Goal: Task Accomplishment & Management: Use online tool/utility

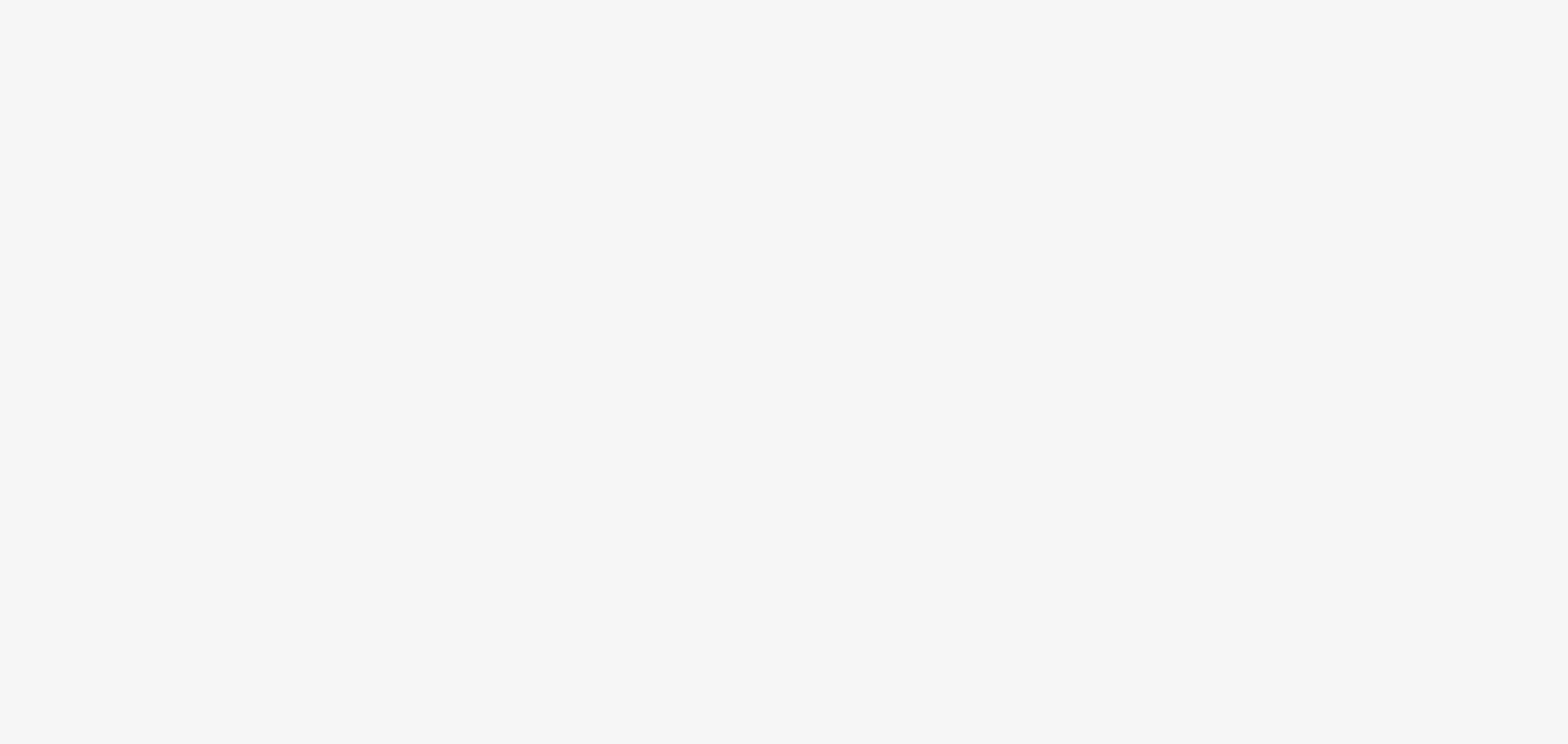
click at [638, 252] on body at bounding box center [784, 372] width 1568 height 744
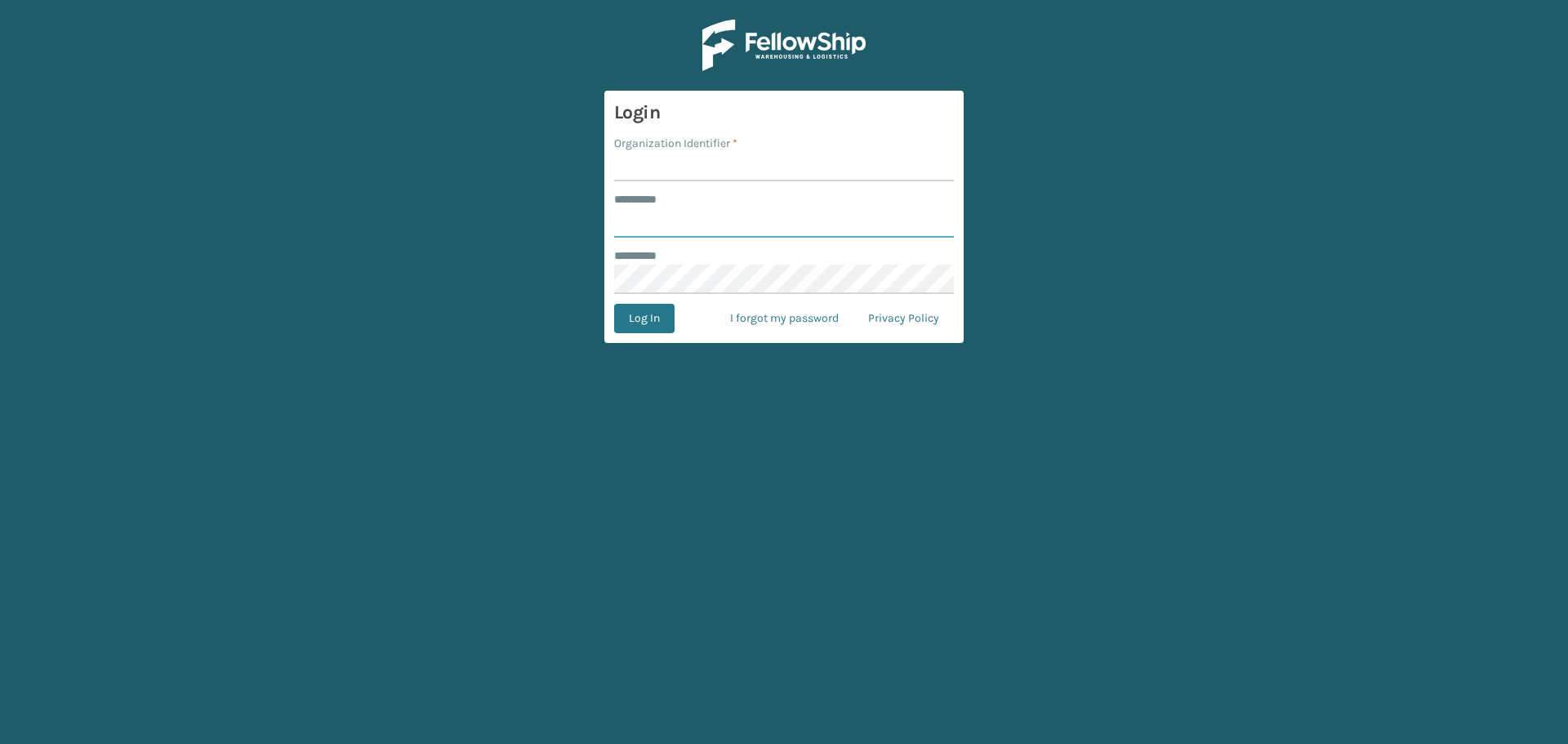
type input "********"
click at [732, 172] on input "Organization Identifier *" at bounding box center [784, 167] width 340 height 30
type input "[GEOGRAPHIC_DATA]"
click at [661, 318] on button "Log In" at bounding box center [644, 318] width 61 height 30
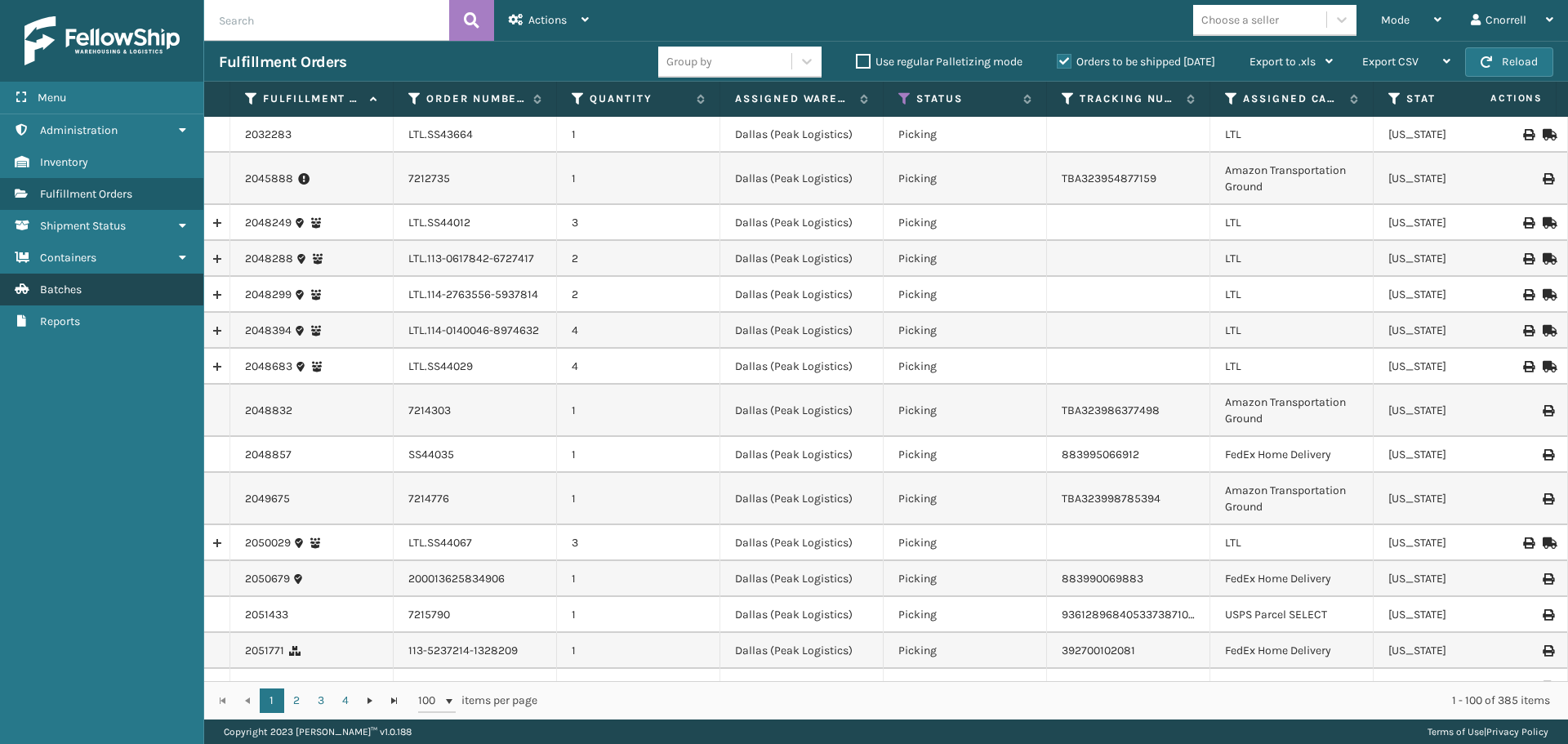
drag, startPoint x: 67, startPoint y: 294, endPoint x: 6, endPoint y: 288, distance: 61.3
click at [67, 294] on span "Batches" at bounding box center [61, 289] width 42 height 14
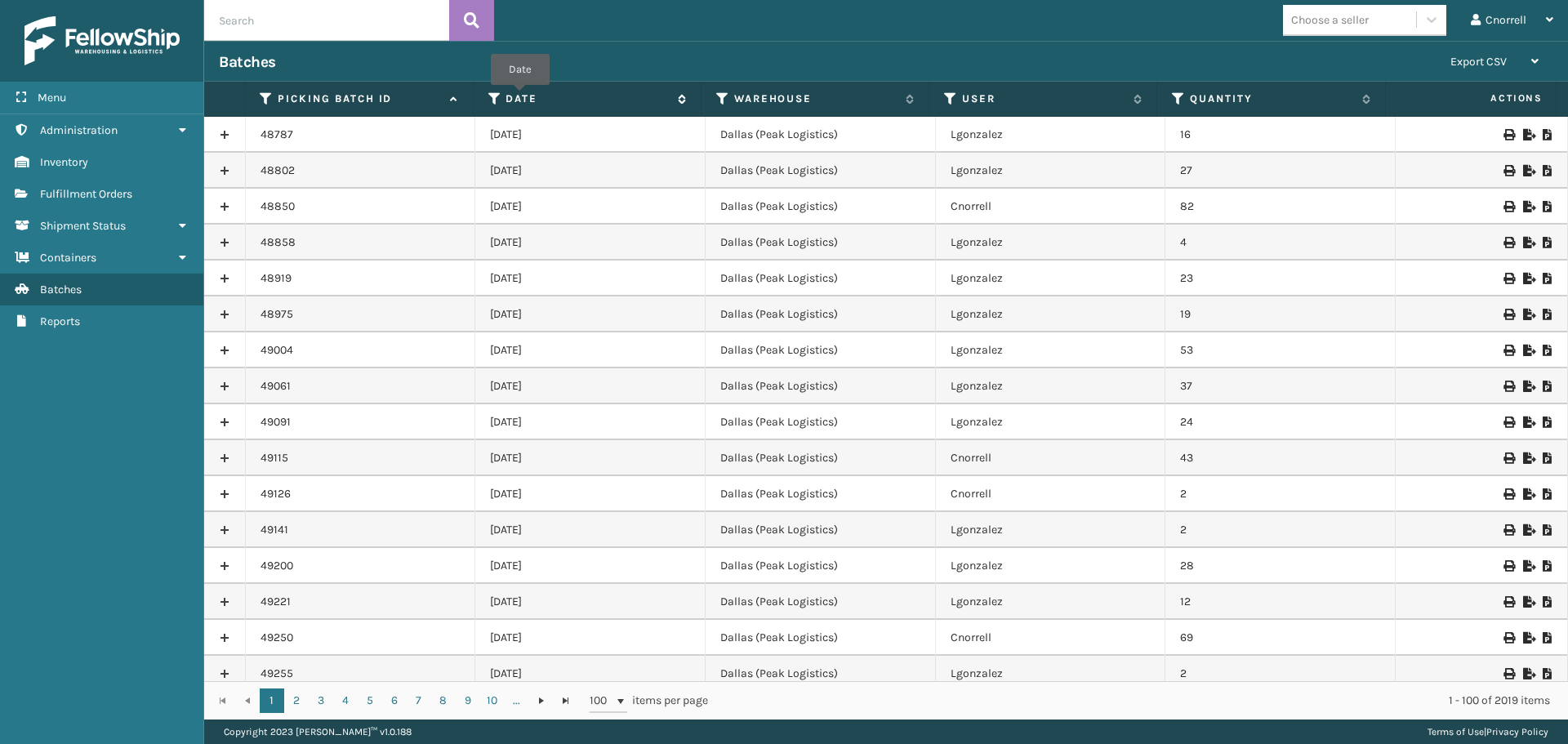
click at [520, 96] on label "Date" at bounding box center [587, 98] width 163 height 15
click at [1174, 316] on td "15" at bounding box center [1280, 314] width 231 height 36
